Goal: Task Accomplishment & Management: Manage account settings

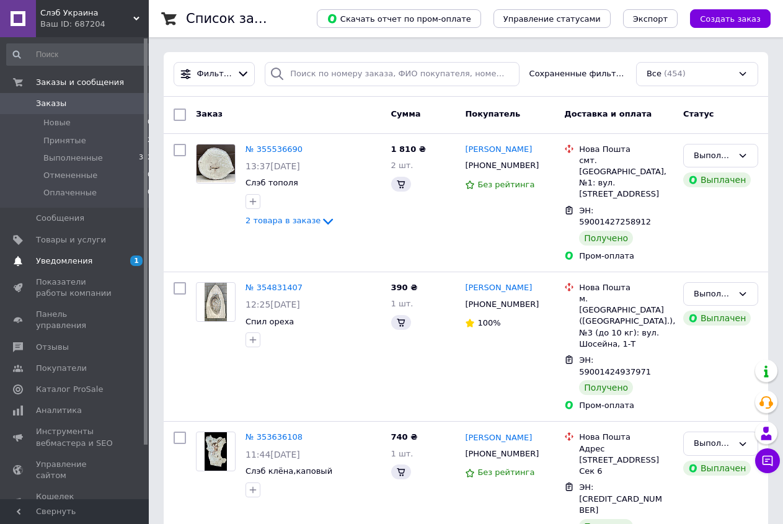
click at [64, 261] on span "Уведомления" at bounding box center [64, 260] width 56 height 11
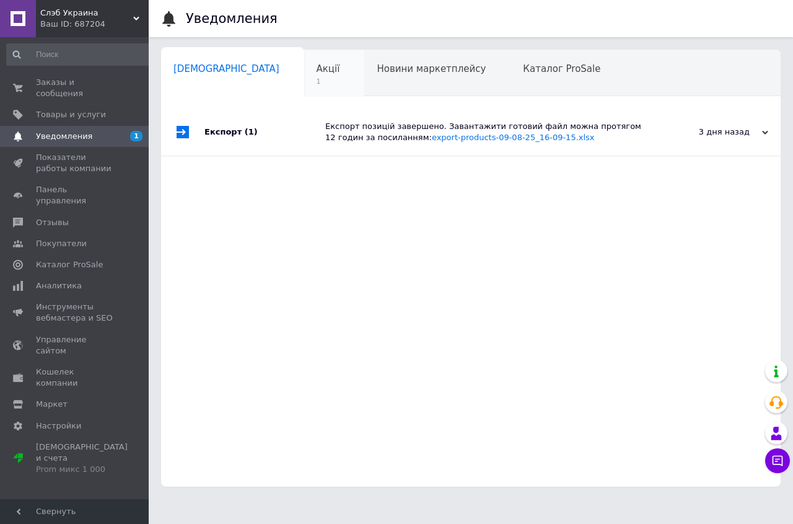
click at [317, 69] on span "Акції" at bounding box center [329, 68] width 24 height 11
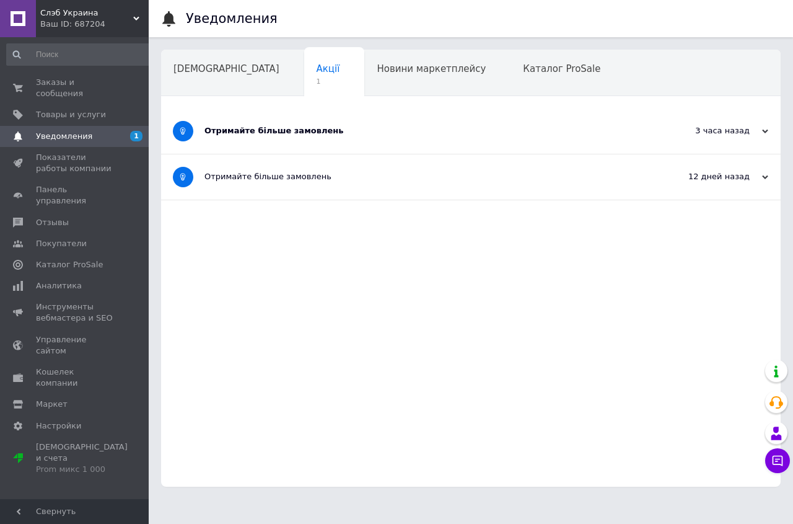
click at [302, 130] on div "Отримайте більше замовлень" at bounding box center [424, 130] width 440 height 11
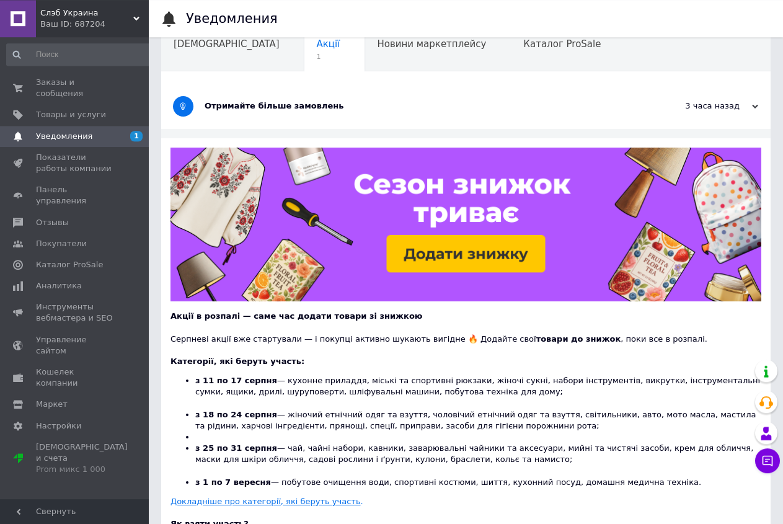
scroll to position [126, 0]
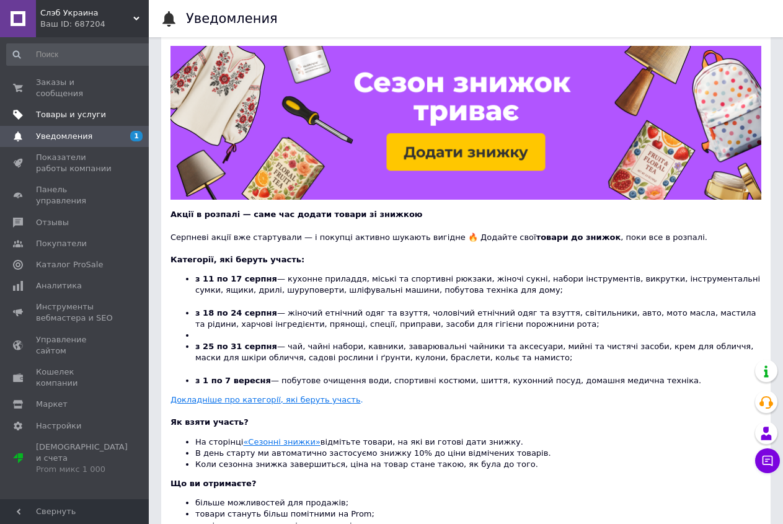
click at [86, 109] on span "Товары и услуги" at bounding box center [71, 114] width 70 height 11
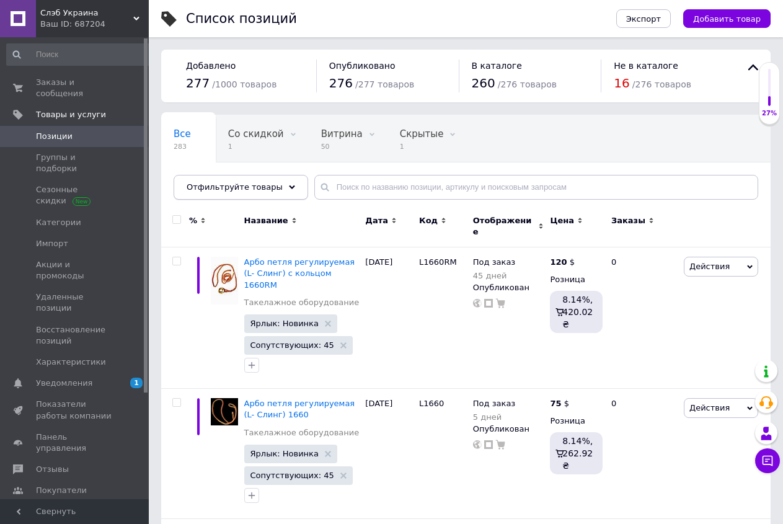
click at [289, 186] on use at bounding box center [292, 187] width 6 height 4
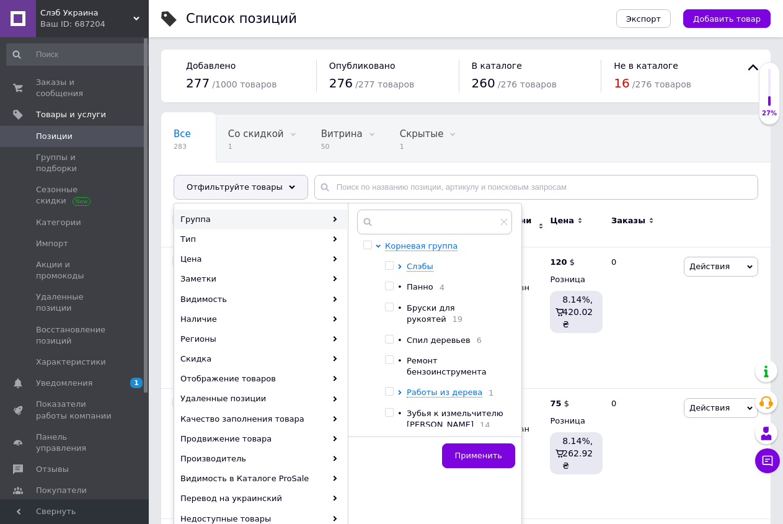
click at [389, 415] on input "checkbox" at bounding box center [389, 412] width 8 height 8
checkbox input "true"
click at [493, 452] on span "Применить" at bounding box center [478, 454] width 47 height 9
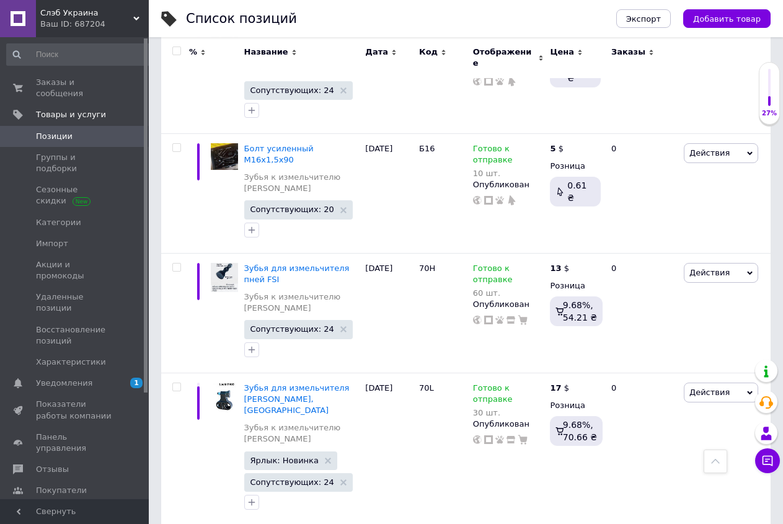
scroll to position [1276, 0]
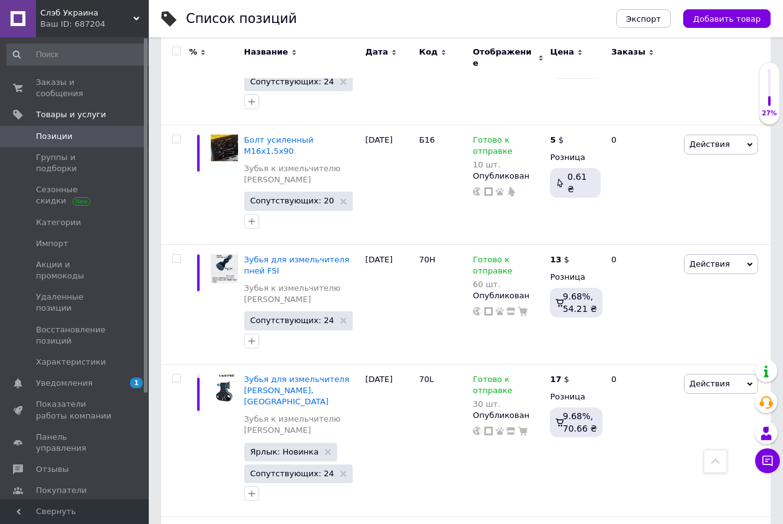
type input "239"
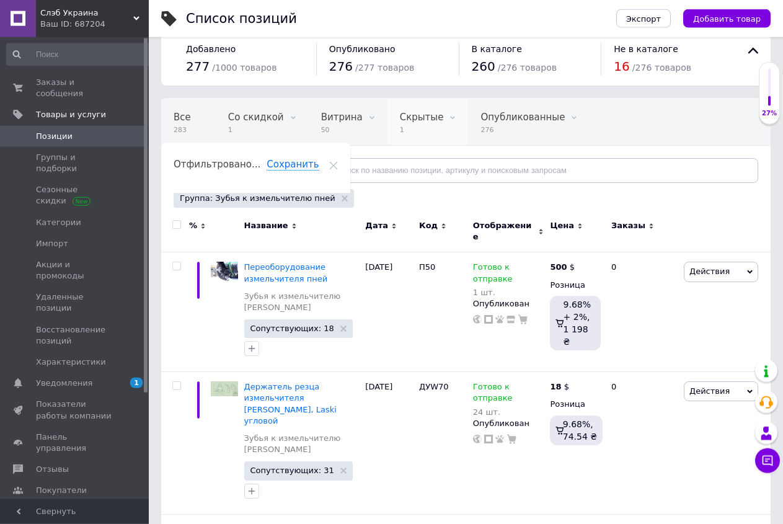
scroll to position [0, 0]
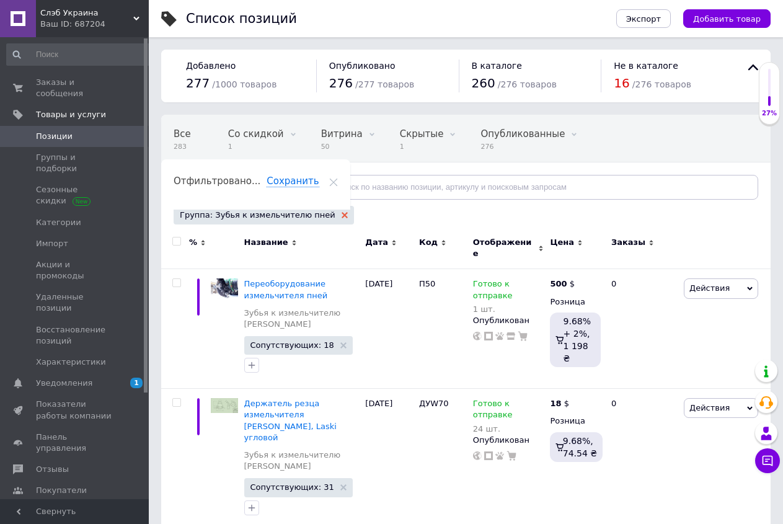
click at [341, 214] on use at bounding box center [344, 215] width 6 height 6
